Goal: Book appointment/travel/reservation

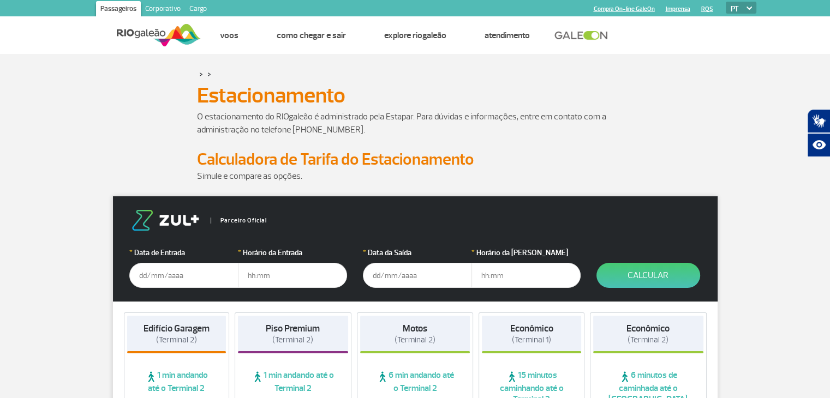
click at [194, 275] on input "text" at bounding box center [183, 275] width 109 height 25
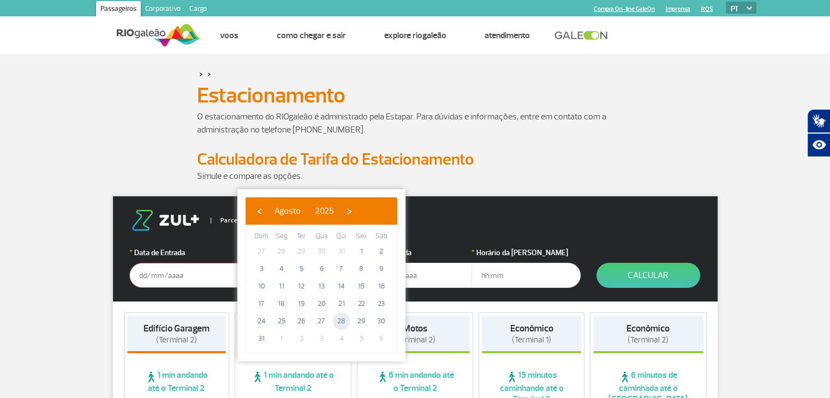
click at [340, 322] on span "28" at bounding box center [341, 321] width 17 height 17
type input "[DATE]"
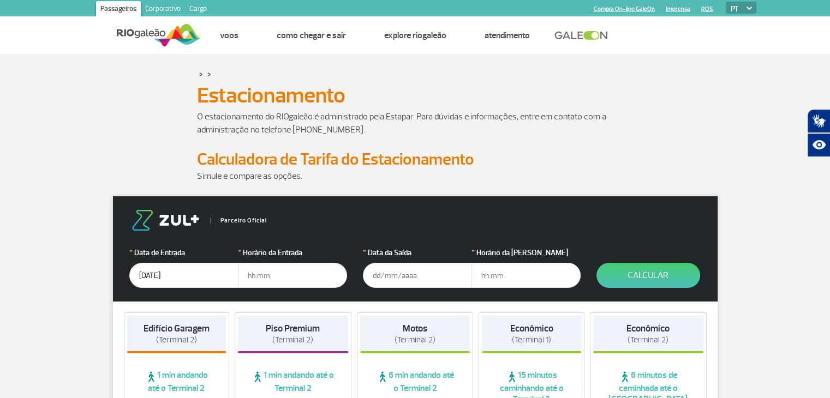
click at [285, 274] on input "text" at bounding box center [292, 275] width 109 height 25
type input "10:30"
click at [418, 277] on input "text" at bounding box center [417, 275] width 109 height 25
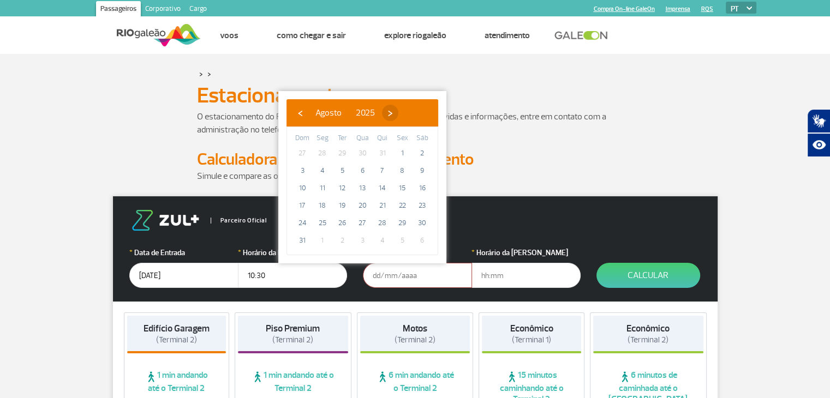
click at [398, 112] on span "›" at bounding box center [390, 113] width 16 height 16
click at [419, 153] on span "6" at bounding box center [421, 153] width 17 height 17
type input "[DATE]"
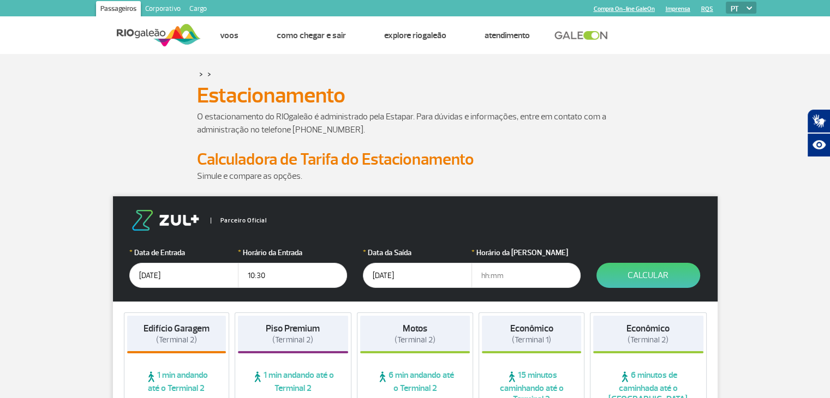
click at [507, 278] on input "text" at bounding box center [525, 275] width 109 height 25
type input "12:30"
click at [656, 277] on button "Calcular" at bounding box center [648, 275] width 104 height 25
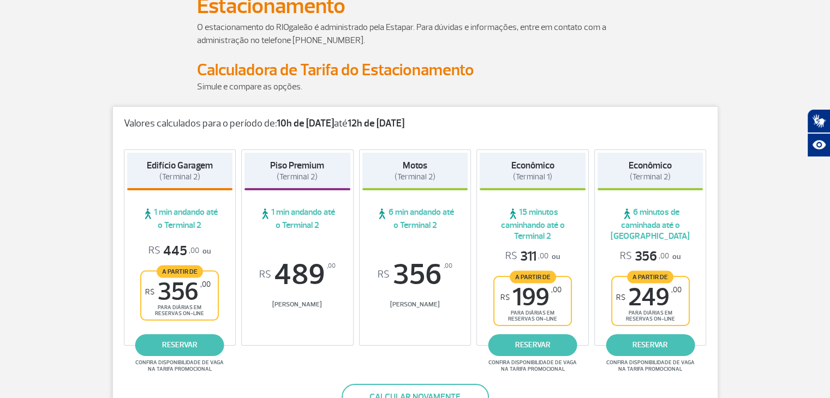
scroll to position [102, 0]
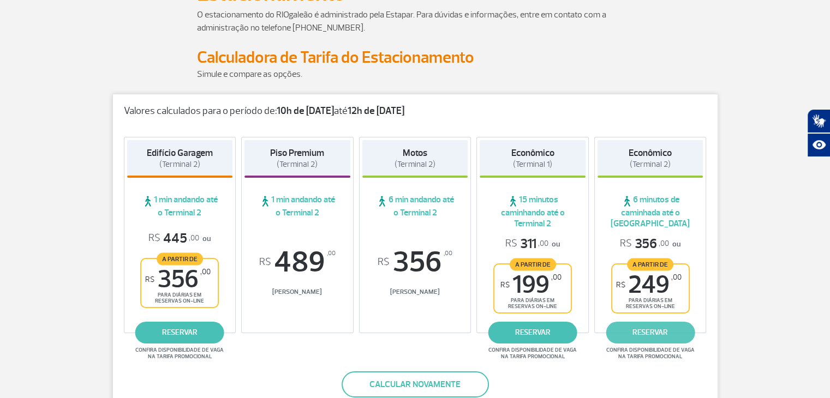
click at [652, 327] on link "reservar" at bounding box center [649, 333] width 89 height 22
